Goal: Task Accomplishment & Management: Use online tool/utility

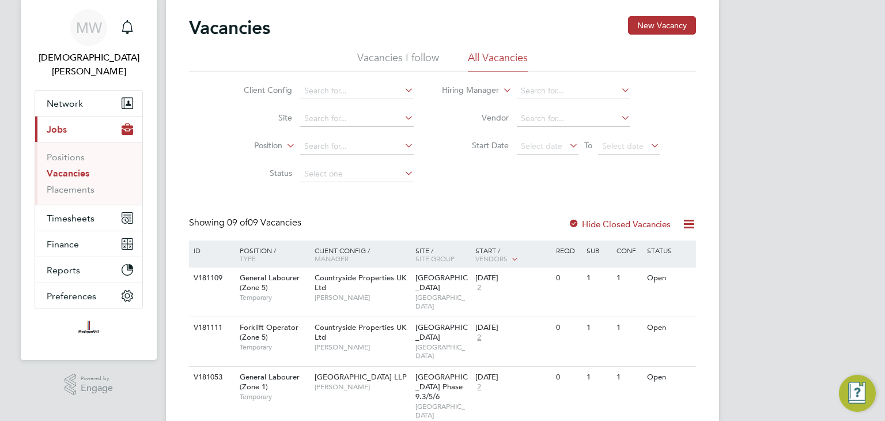
scroll to position [35, 0]
click at [90, 213] on span "Timesheets" at bounding box center [71, 218] width 48 height 11
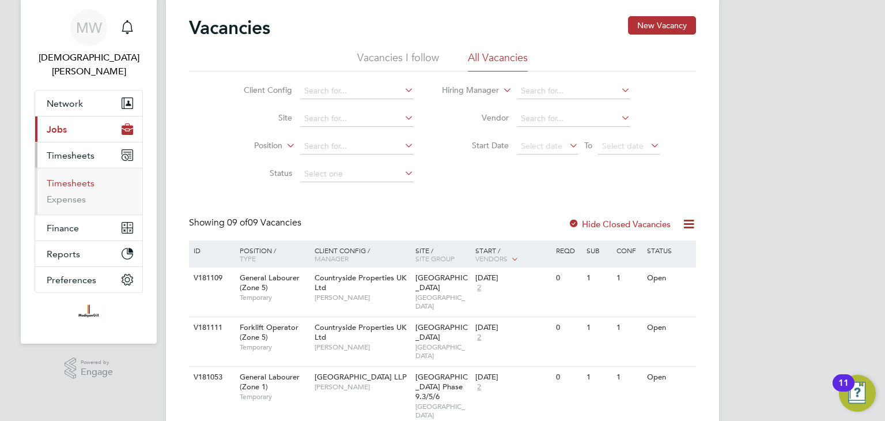
click at [78, 177] on link "Timesheets" at bounding box center [71, 182] width 48 height 11
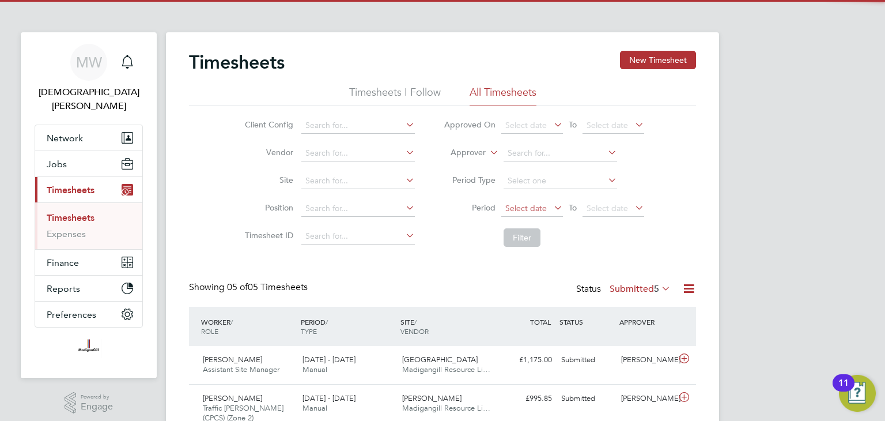
click at [528, 207] on span "Select date" at bounding box center [525, 208] width 41 height 10
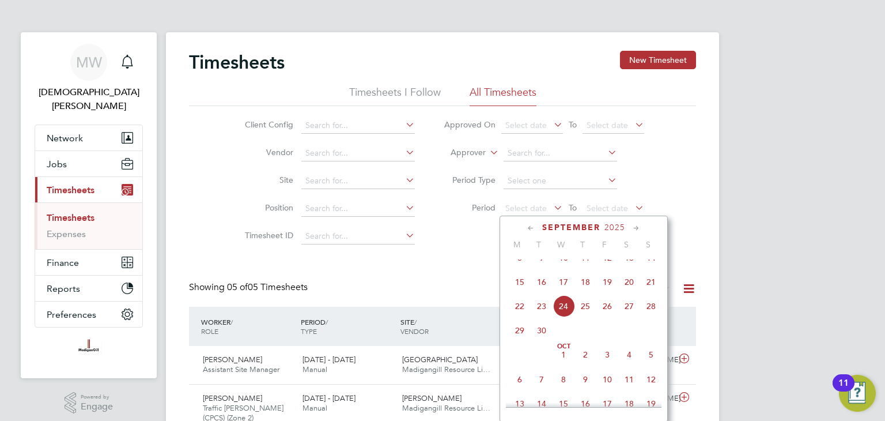
click at [519, 289] on span "15" at bounding box center [520, 282] width 22 height 22
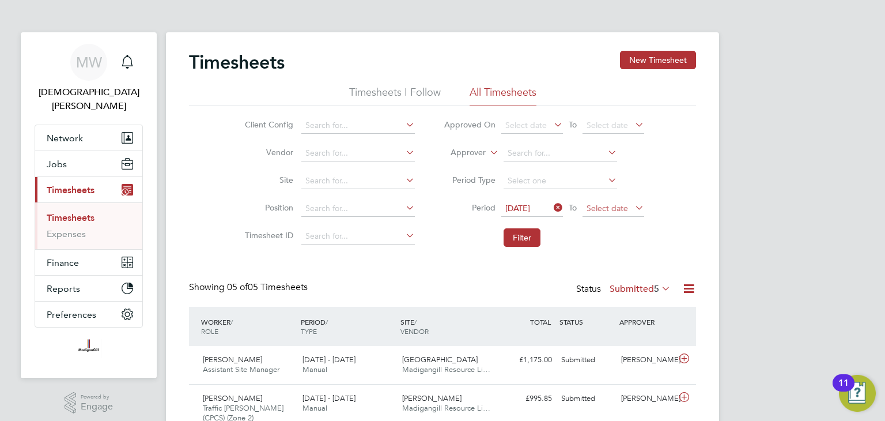
click at [613, 210] on span "Select date" at bounding box center [607, 208] width 41 height 10
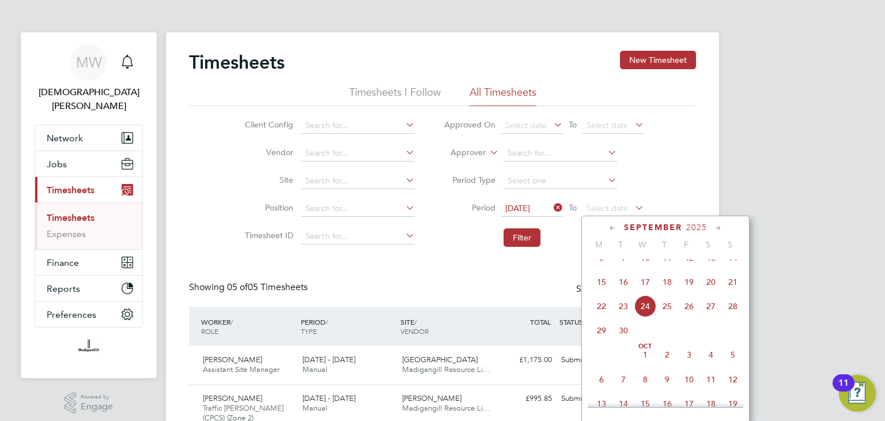
click at [738, 293] on span "21" at bounding box center [733, 282] width 22 height 22
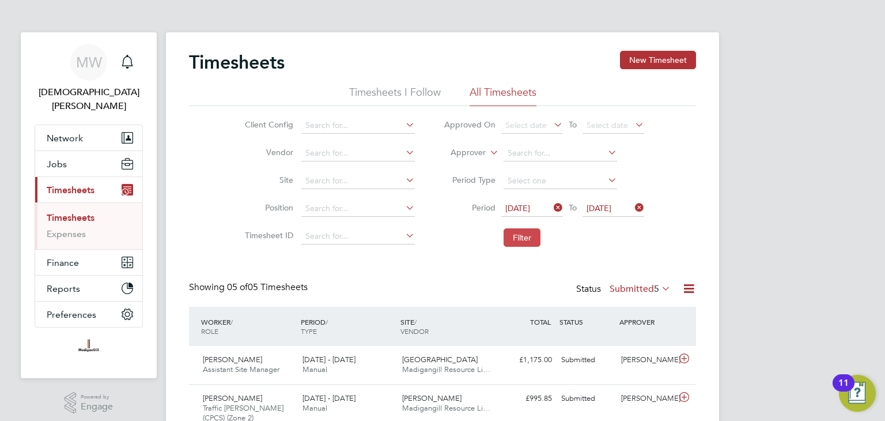
drag, startPoint x: 531, startPoint y: 240, endPoint x: 535, endPoint y: 233, distance: 7.7
click at [531, 240] on button "Filter" at bounding box center [522, 237] width 37 height 18
click at [640, 55] on button "New Timesheet" at bounding box center [658, 60] width 76 height 18
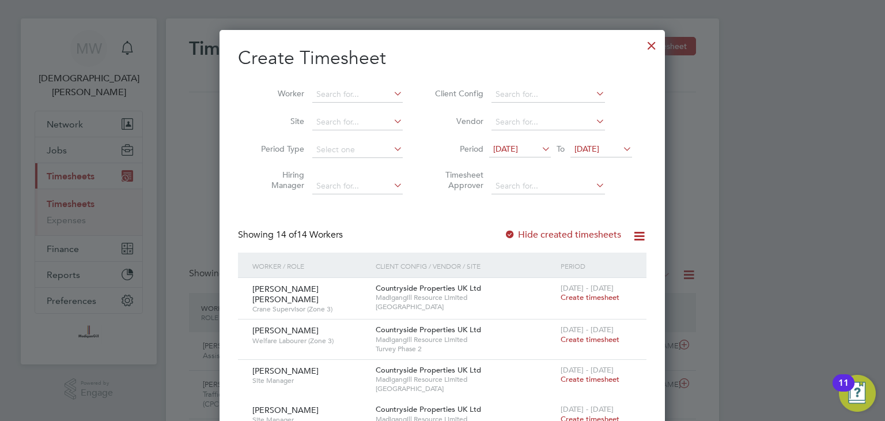
click at [649, 40] on div at bounding box center [651, 42] width 21 height 21
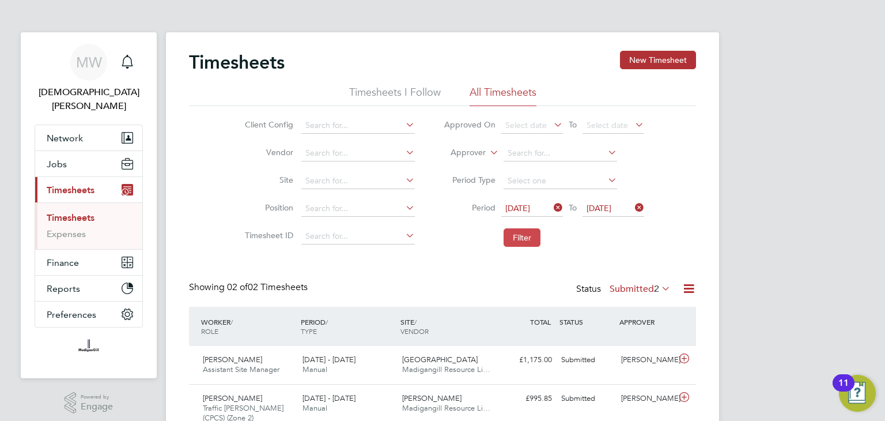
click at [525, 238] on button "Filter" at bounding box center [522, 237] width 37 height 18
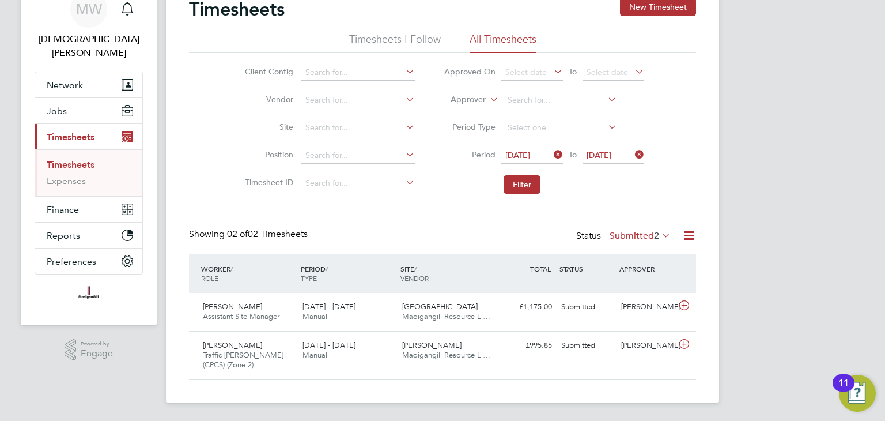
click at [642, 230] on label "Submitted 2" at bounding box center [640, 236] width 61 height 12
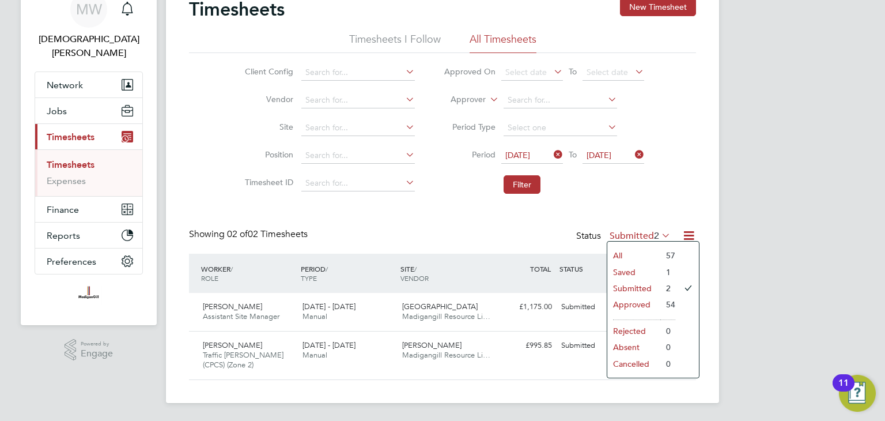
click at [625, 254] on li "All" at bounding box center [633, 255] width 53 height 16
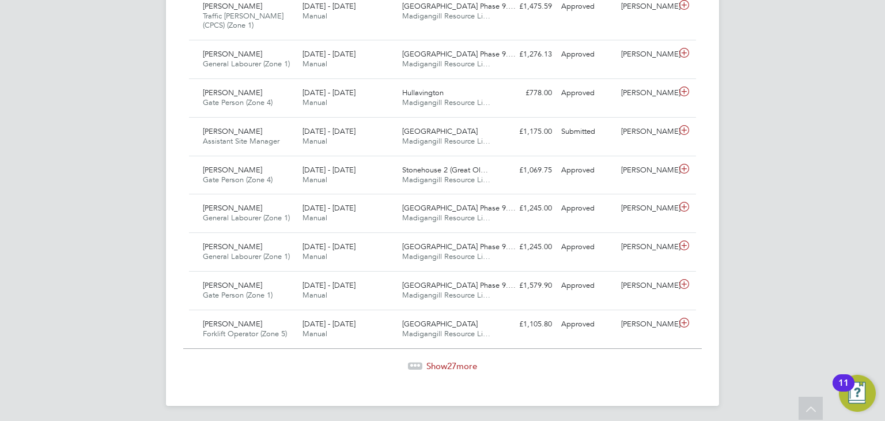
click at [442, 360] on span "Show 27 more" at bounding box center [451, 365] width 51 height 11
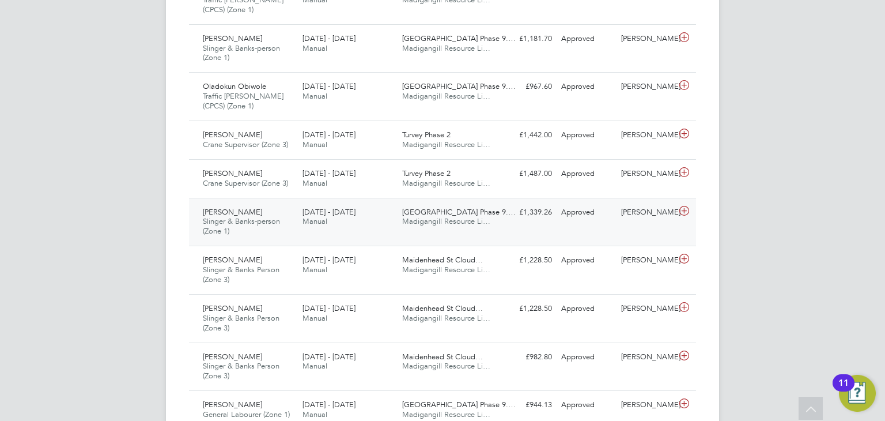
click at [357, 226] on div "15 - 21 Sep 2025 Manual" at bounding box center [348, 217] width 100 height 29
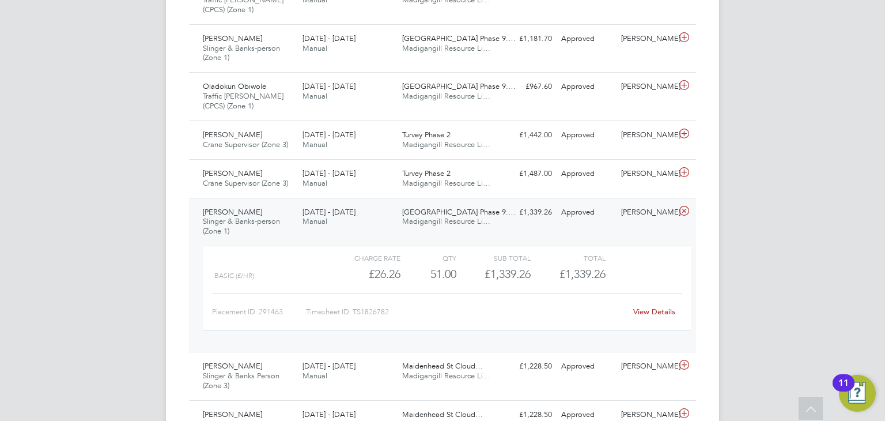
click at [654, 311] on link "View Details" at bounding box center [654, 312] width 42 height 10
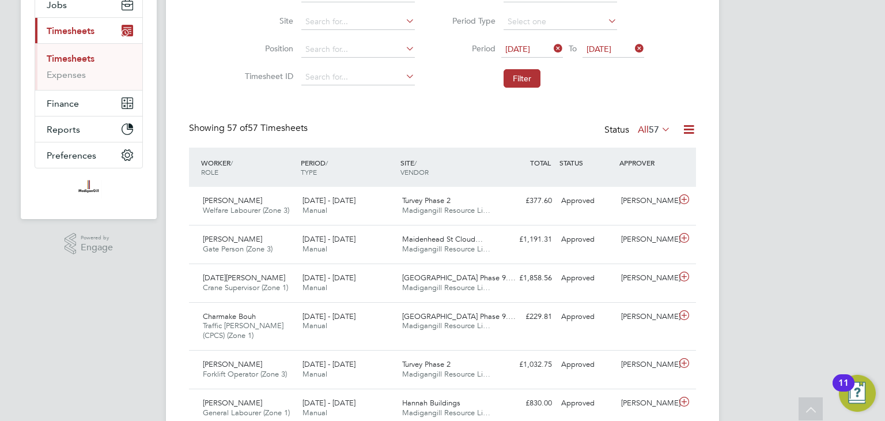
scroll to position [0, 0]
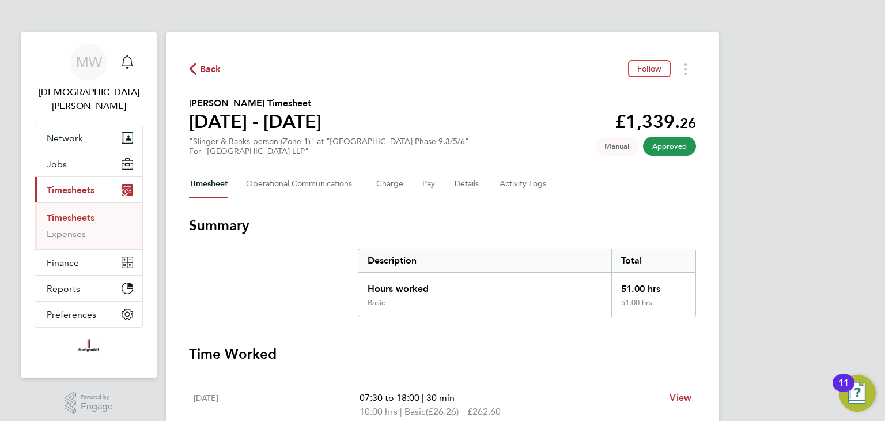
click at [202, 68] on span "Back" at bounding box center [210, 69] width 21 height 14
